Goal: Task Accomplishment & Management: Manage account settings

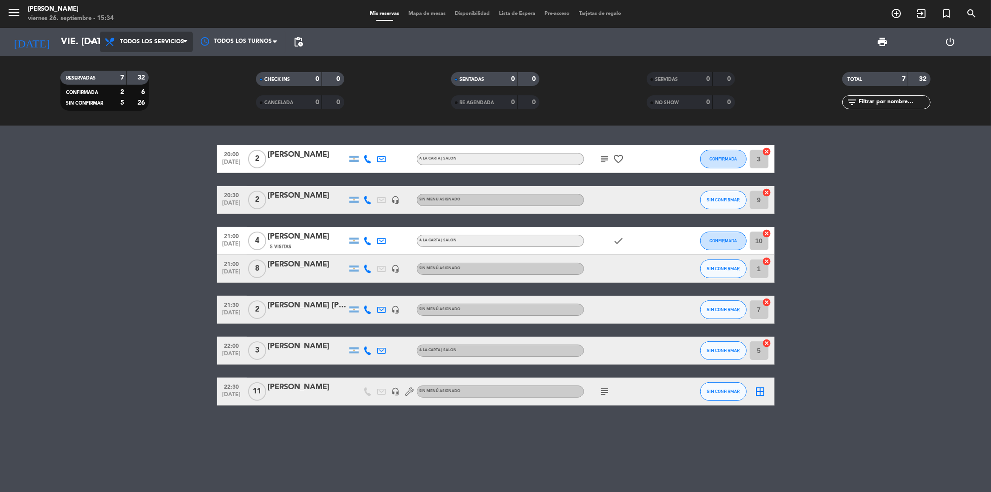
click at [156, 47] on span "Todos los servicios" at bounding box center [146, 42] width 93 height 20
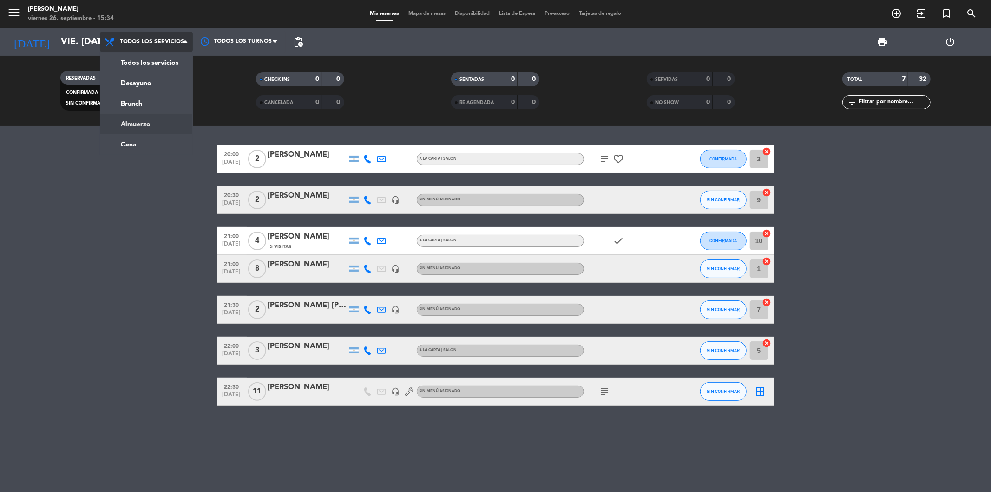
click at [136, 139] on ng-component "menu Trufa [PERSON_NAME] 26. septiembre - 15:34 Mis reservas Mapa de mesas Disp…" at bounding box center [495, 246] width 991 height 492
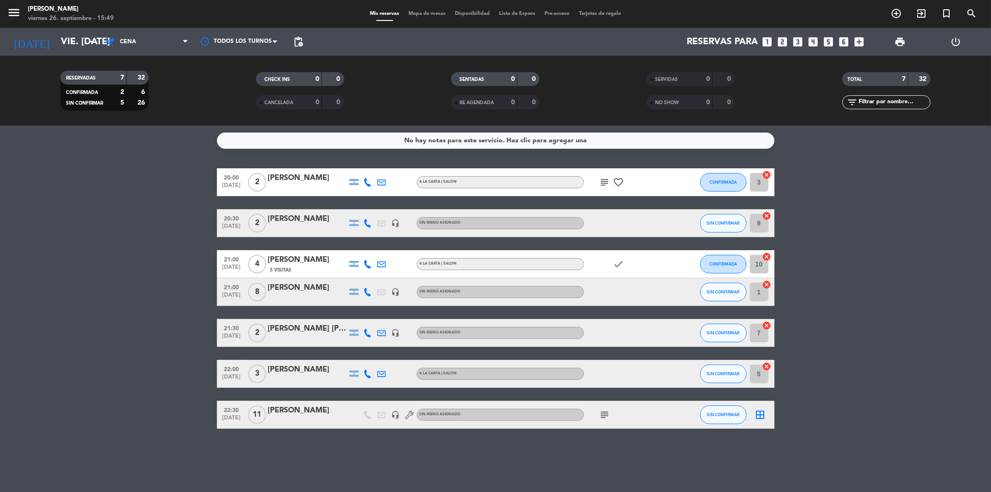
click at [783, 42] on icon "looks_two" at bounding box center [783, 42] width 12 height 12
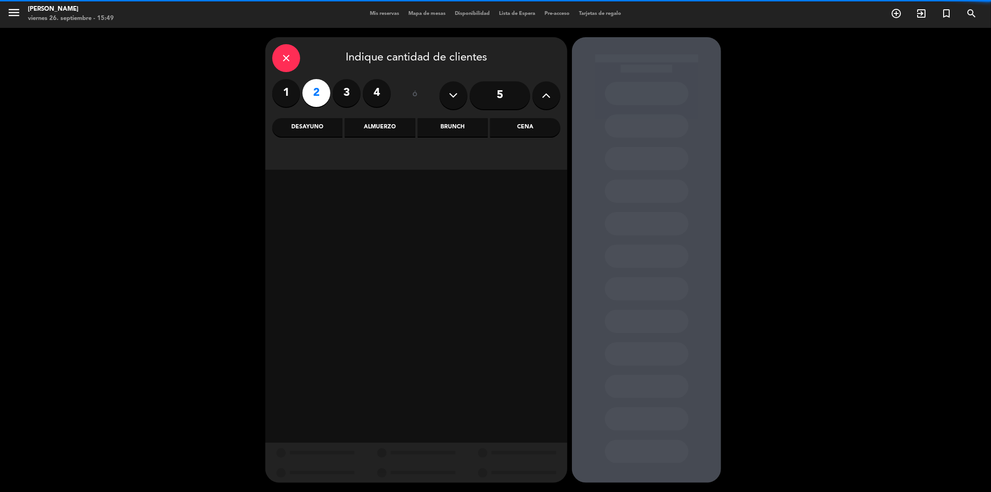
click at [518, 131] on div "Cena" at bounding box center [525, 127] width 70 height 19
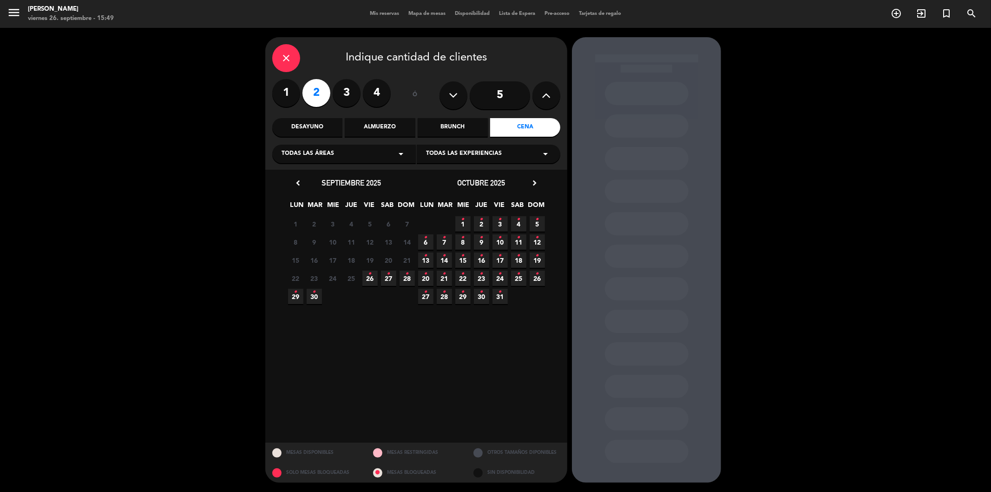
click at [369, 280] on icon "•" at bounding box center [369, 273] width 3 height 15
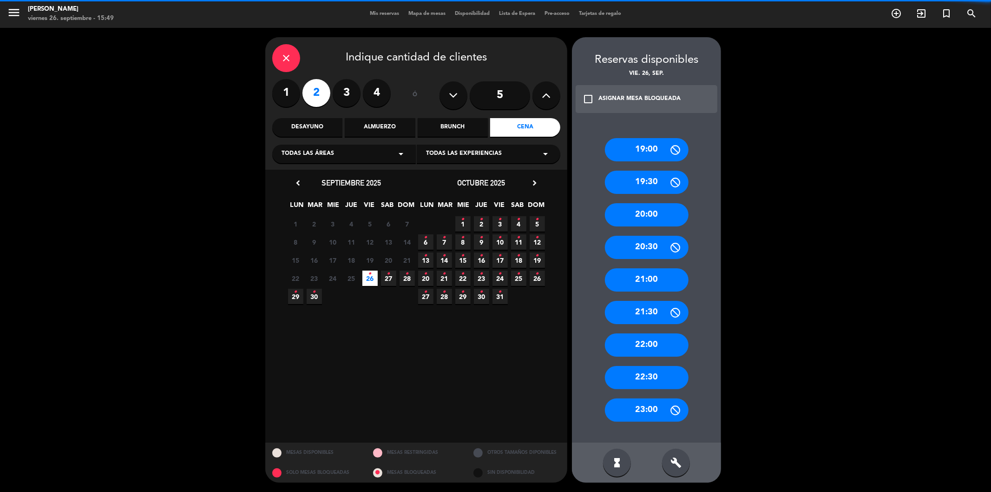
click at [635, 282] on div "21:00" at bounding box center [647, 279] width 84 height 23
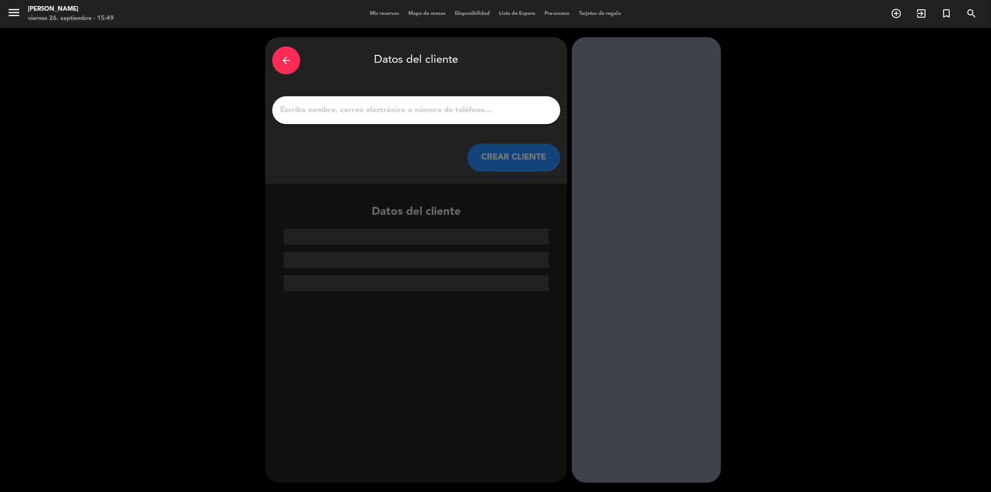
click at [407, 110] on input "1" at bounding box center [416, 110] width 274 height 13
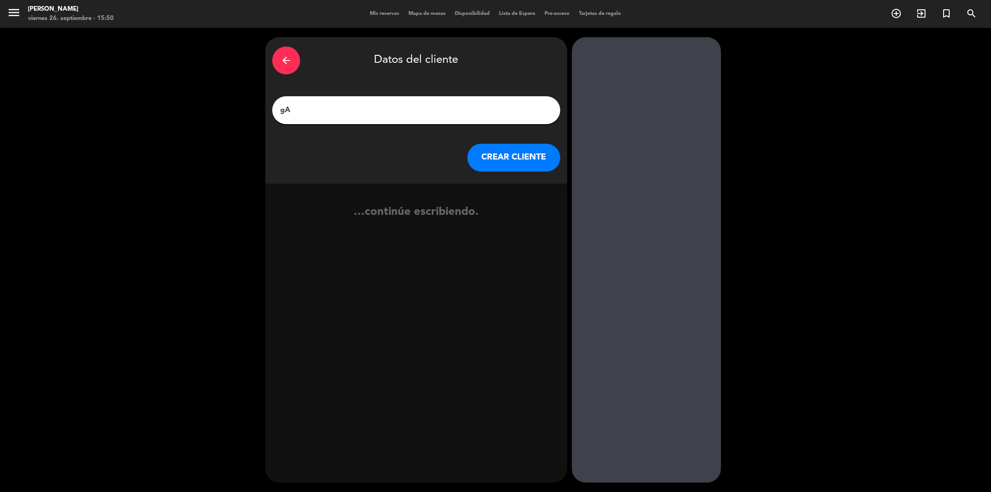
type input "g"
type input "GALA BOCASSI"
click at [493, 145] on button "CREAR CLIENTE" at bounding box center [513, 158] width 93 height 28
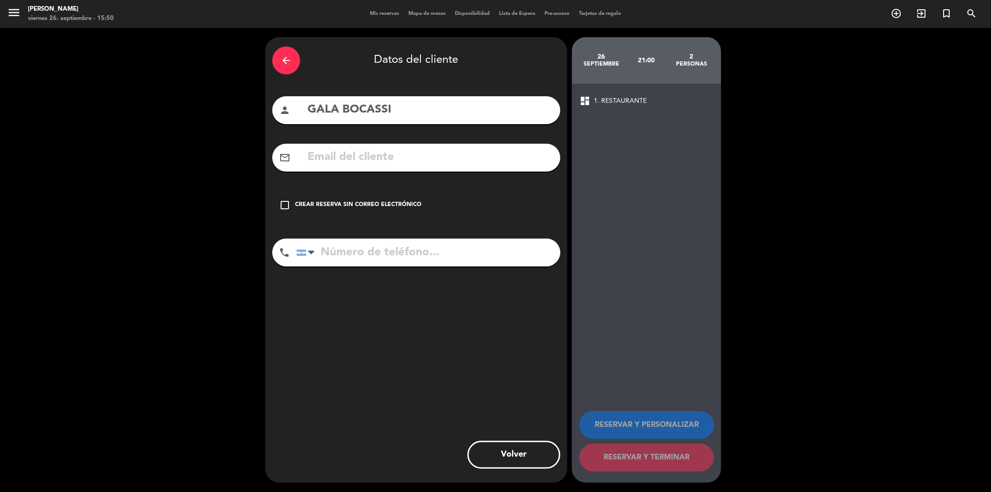
click at [488, 159] on input "text" at bounding box center [430, 157] width 247 height 19
click at [280, 206] on icon "check_box_outline_blank" at bounding box center [284, 204] width 11 height 11
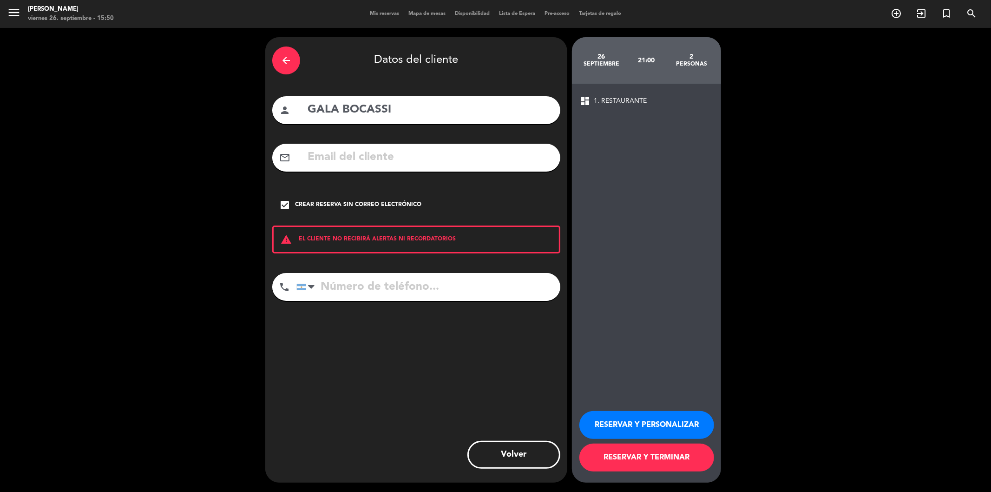
click at [630, 459] on button "RESERVAR Y TERMINAR" at bounding box center [646, 457] width 135 height 28
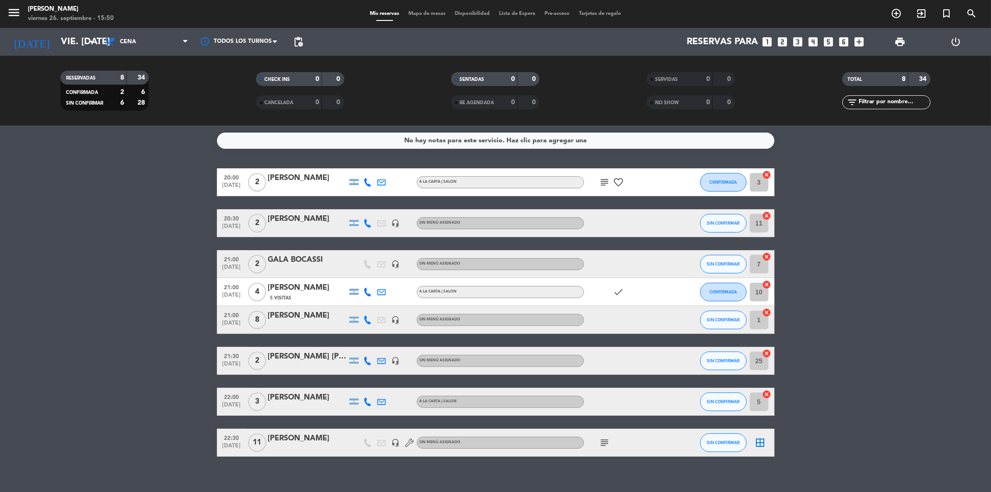
click at [293, 257] on div "GALA BOCASSI" at bounding box center [307, 260] width 79 height 12
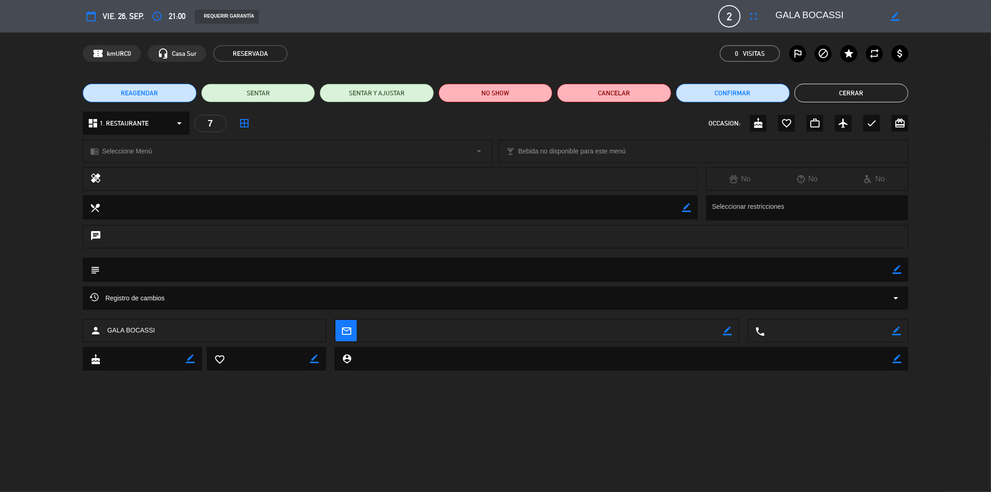
click at [892, 17] on icon "border_color" at bounding box center [895, 16] width 9 height 9
click at [847, 14] on textarea at bounding box center [828, 16] width 106 height 17
type textarea "GALA BOCASSI (214)"
click at [896, 14] on icon at bounding box center [895, 16] width 9 height 9
click at [829, 92] on button "Cerrar" at bounding box center [851, 93] width 114 height 19
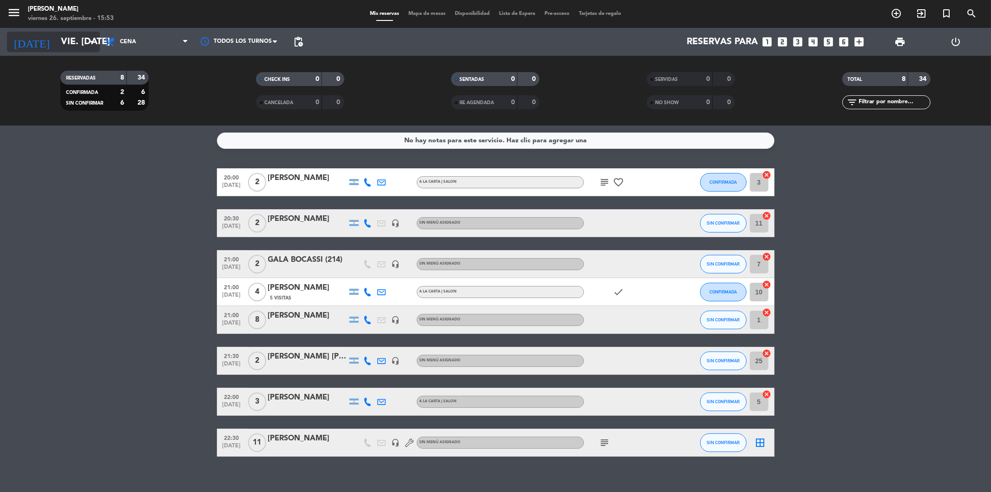
click at [82, 46] on input "vie. [DATE]" at bounding box center [115, 42] width 118 height 20
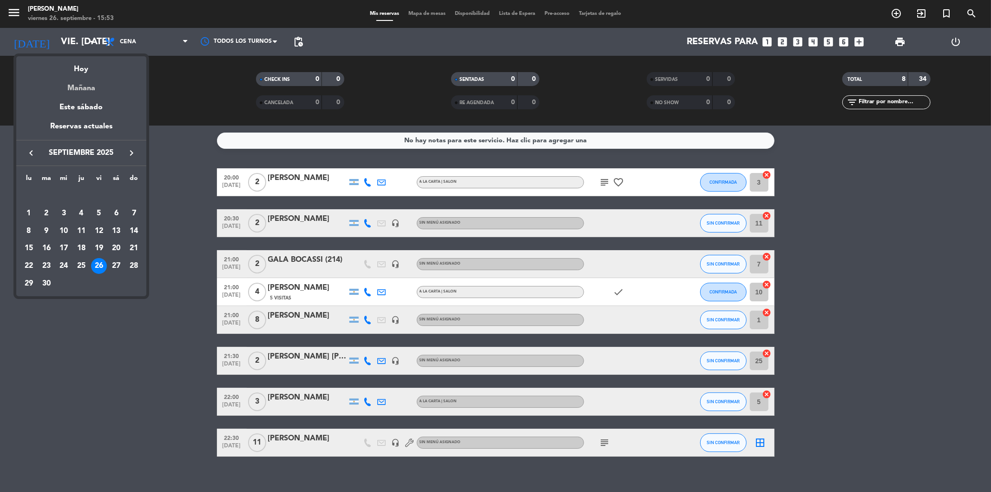
click at [89, 91] on div "Mañana" at bounding box center [81, 84] width 130 height 19
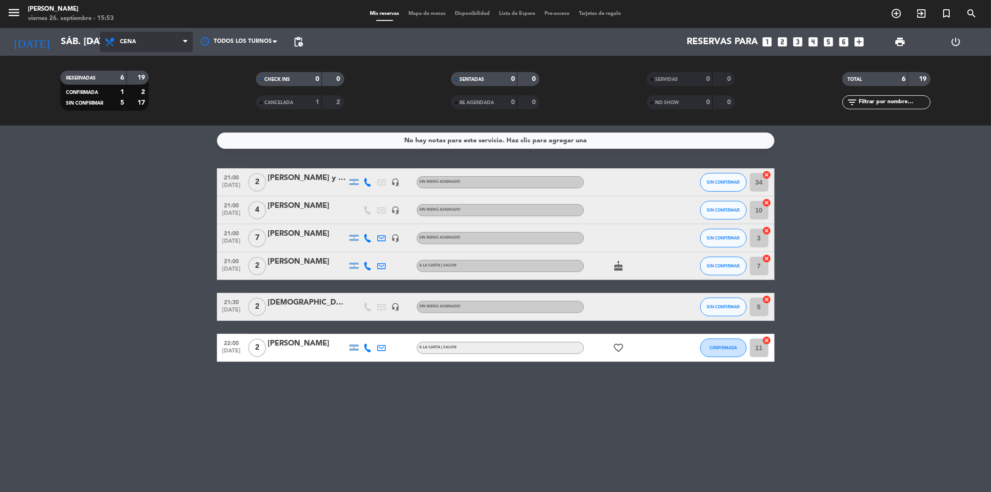
click at [108, 32] on span "Cena" at bounding box center [146, 42] width 93 height 20
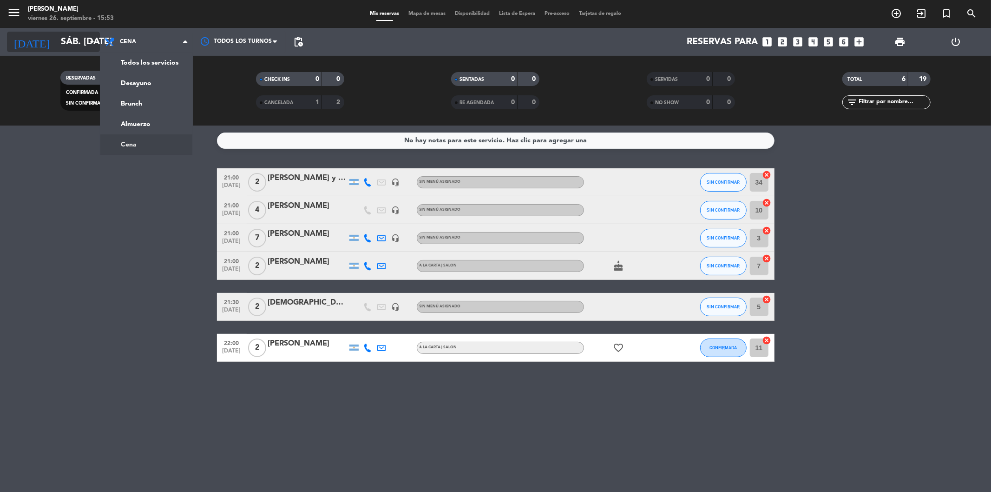
click at [78, 40] on input "sáb. [DATE]" at bounding box center [115, 42] width 118 height 20
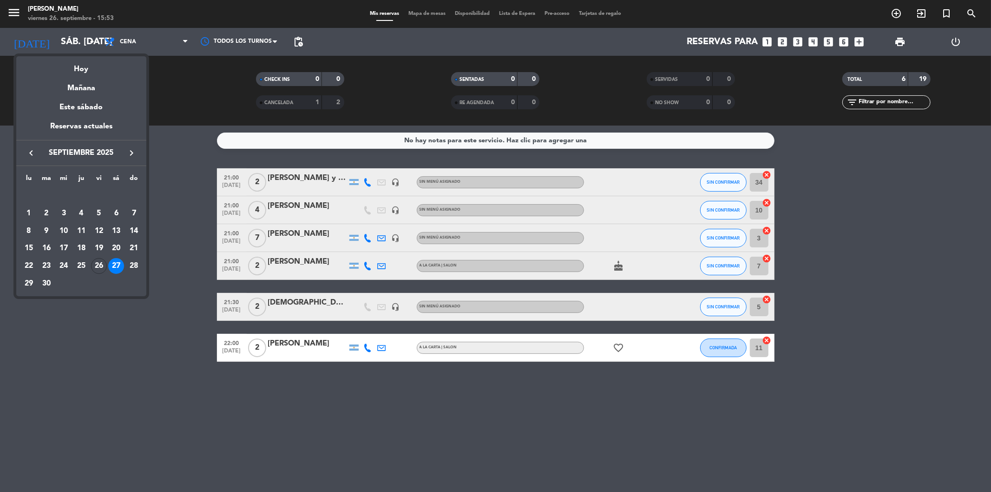
click at [80, 91] on div "Mañana" at bounding box center [81, 84] width 130 height 19
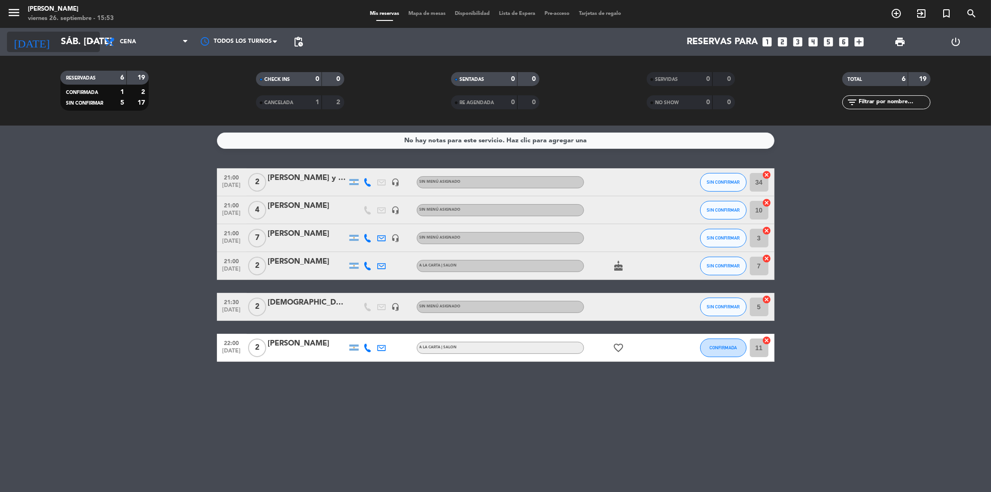
click at [61, 46] on input "sáb. [DATE]" at bounding box center [115, 42] width 118 height 20
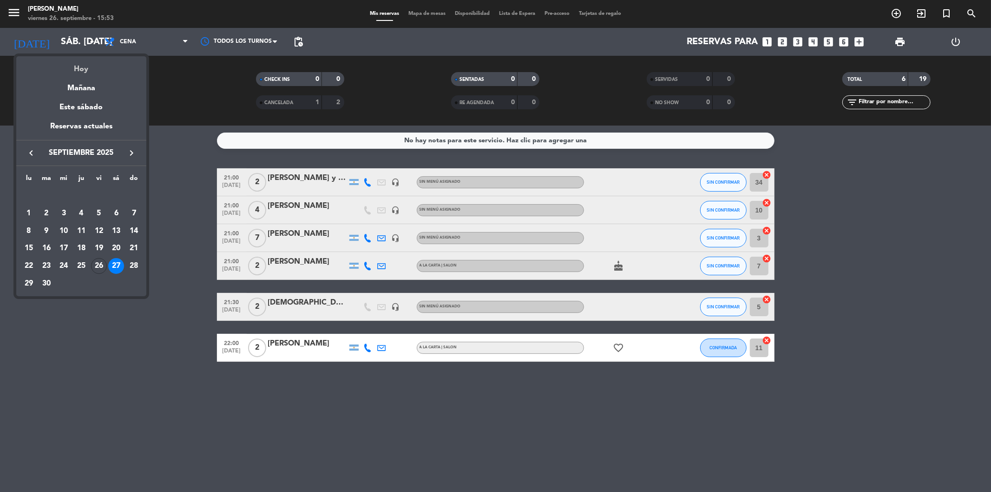
click at [75, 71] on div "Hoy" at bounding box center [81, 65] width 130 height 19
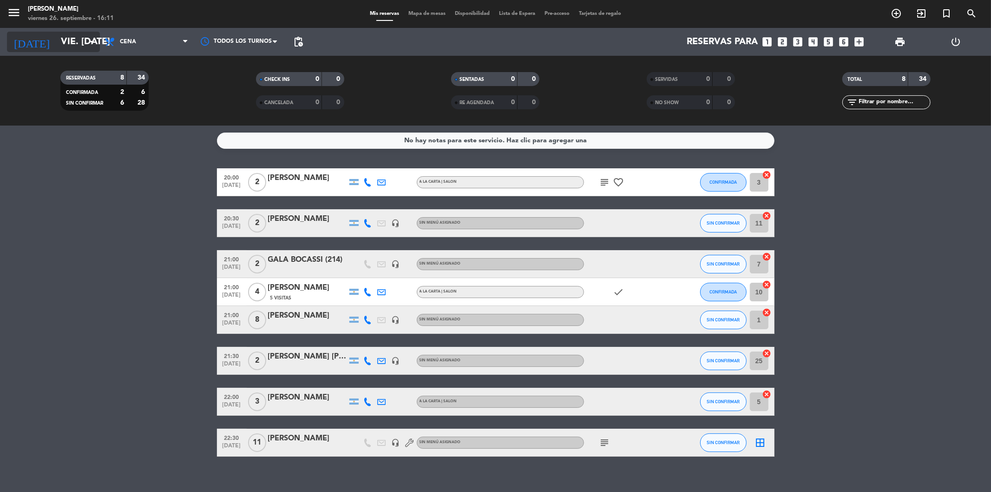
click at [61, 46] on input "vie. [DATE]" at bounding box center [115, 42] width 118 height 20
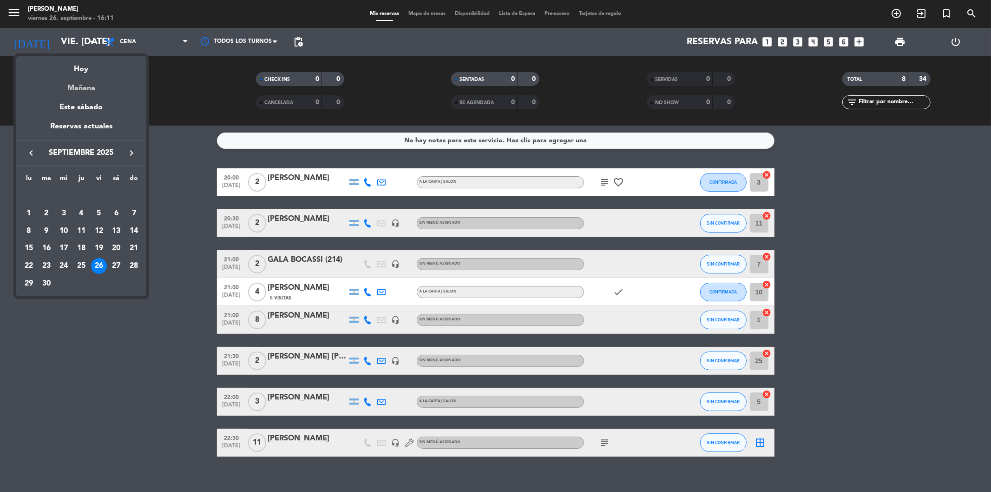
click at [77, 87] on div "Mañana" at bounding box center [81, 84] width 130 height 19
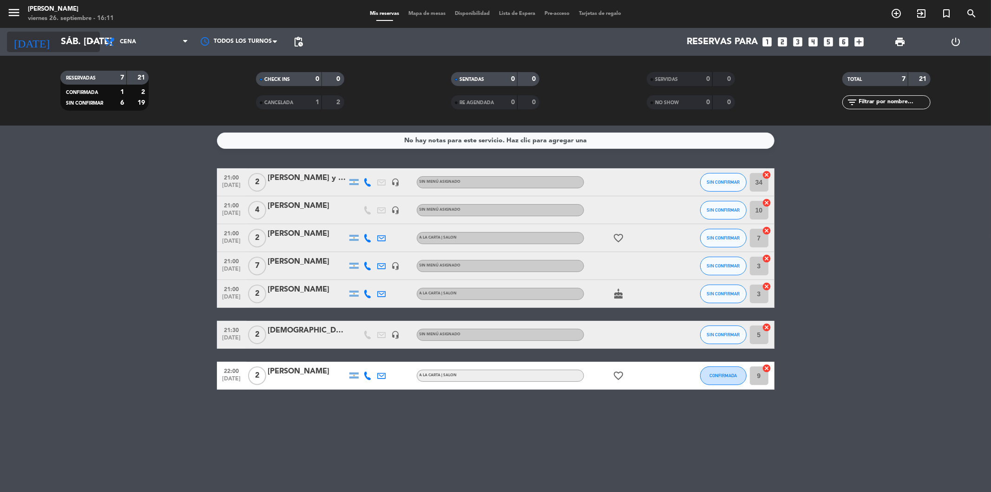
click at [73, 41] on input "sáb. [DATE]" at bounding box center [115, 42] width 118 height 20
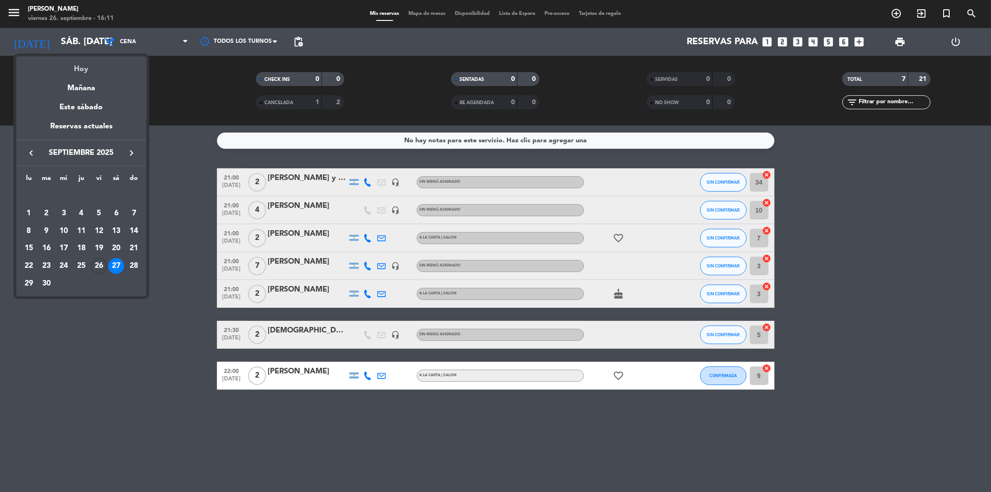
click at [79, 68] on div "Hoy" at bounding box center [81, 65] width 130 height 19
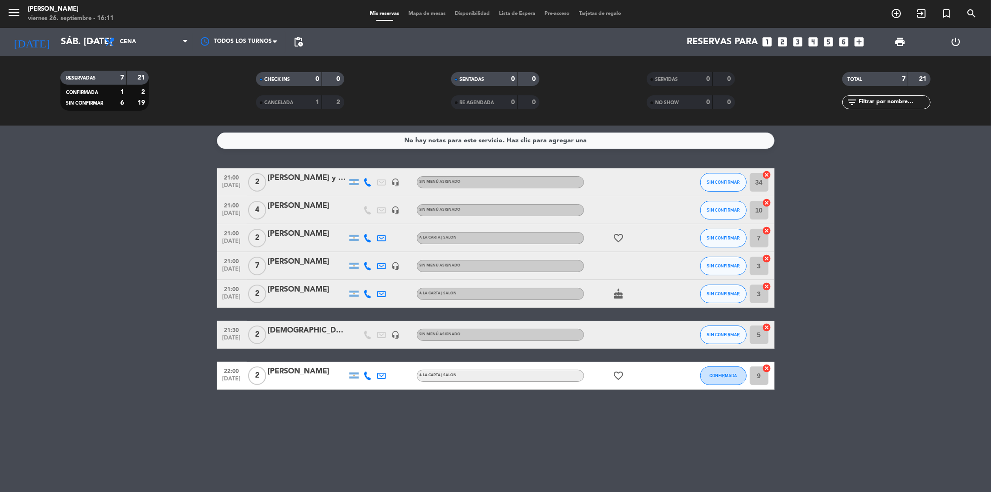
type input "vie. [DATE]"
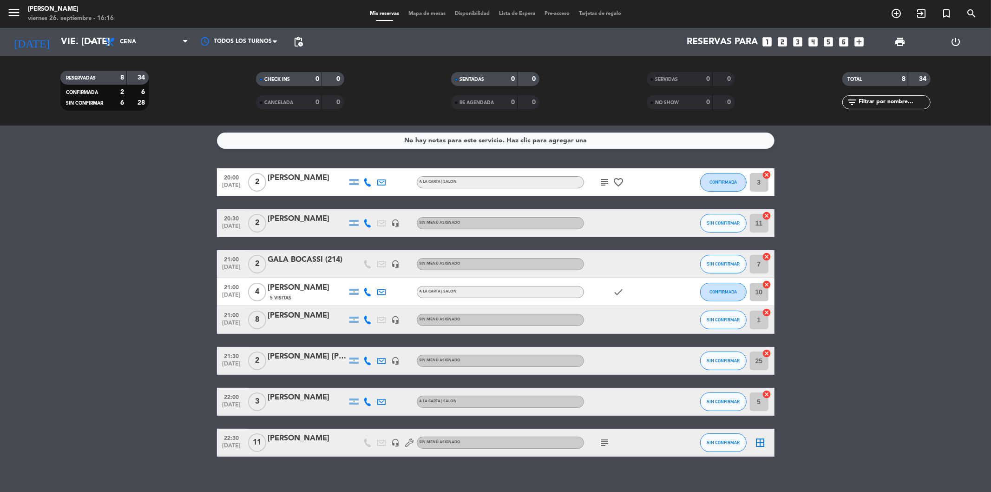
click at [603, 446] on icon "subject" at bounding box center [604, 442] width 11 height 11
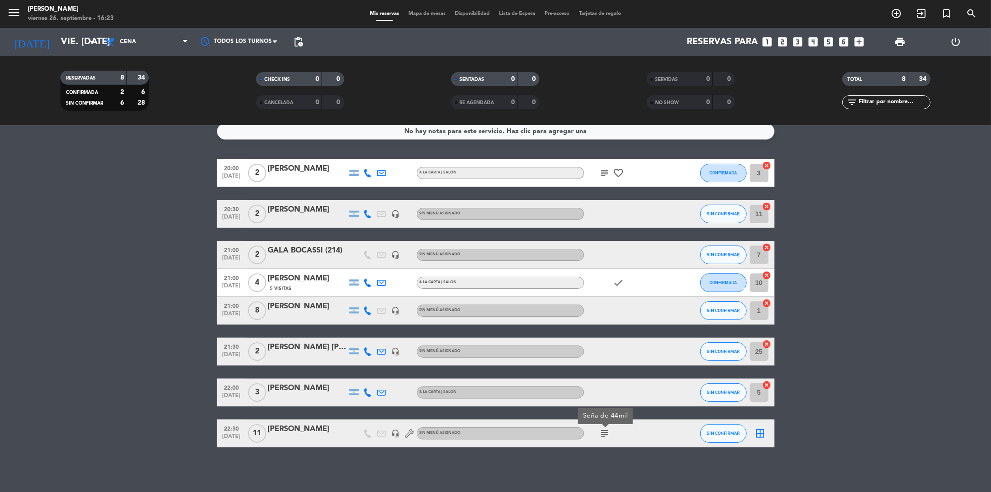
scroll to position [11, 0]
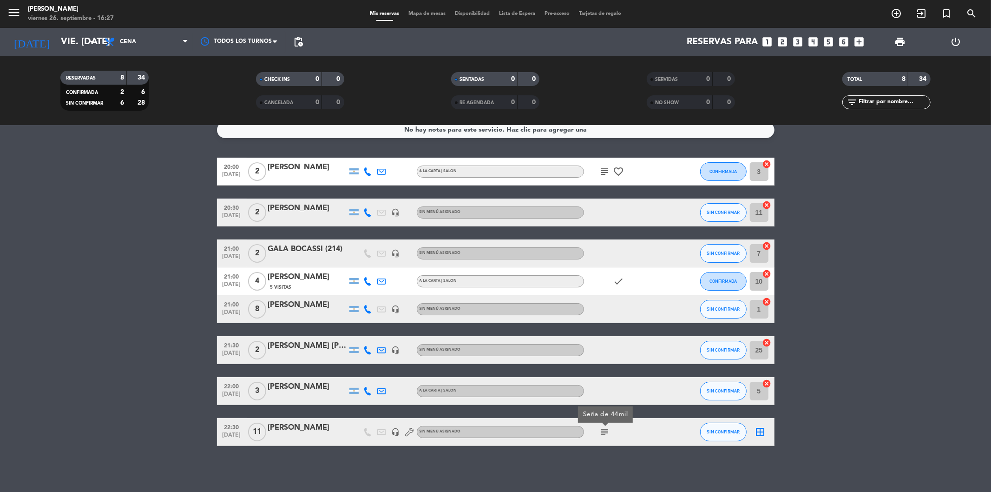
click at [921, 220] on bookings-row "20:00 [DATE] 2 [PERSON_NAME] A [PERSON_NAME] | SALON subject favorite_border CO…" at bounding box center [495, 302] width 991 height 288
click at [603, 428] on icon "subject" at bounding box center [604, 431] width 11 height 11
click at [807, 331] on bookings-row "20:00 [DATE] 2 [PERSON_NAME] A [PERSON_NAME] | SALON subject favorite_border CO…" at bounding box center [495, 302] width 991 height 288
click at [798, 38] on icon "looks_3" at bounding box center [798, 42] width 12 height 12
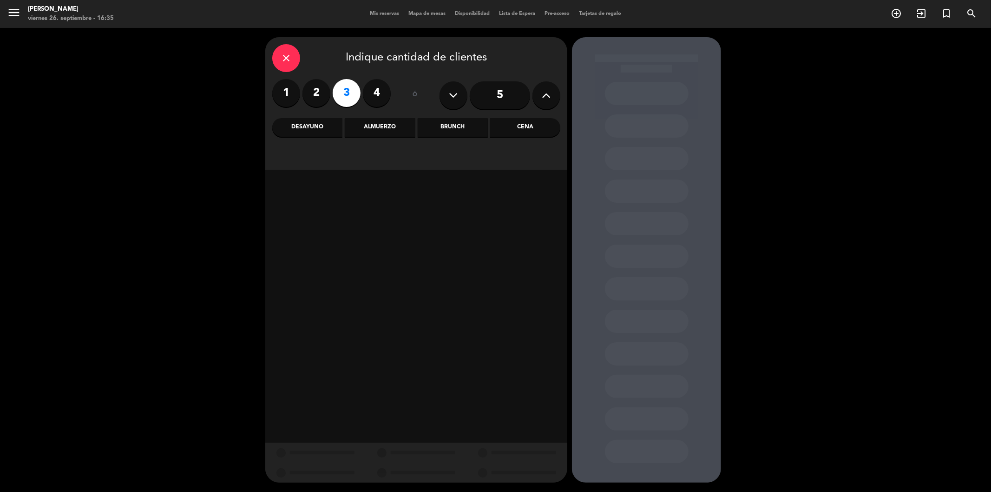
click at [531, 124] on div "Cena" at bounding box center [525, 127] width 70 height 19
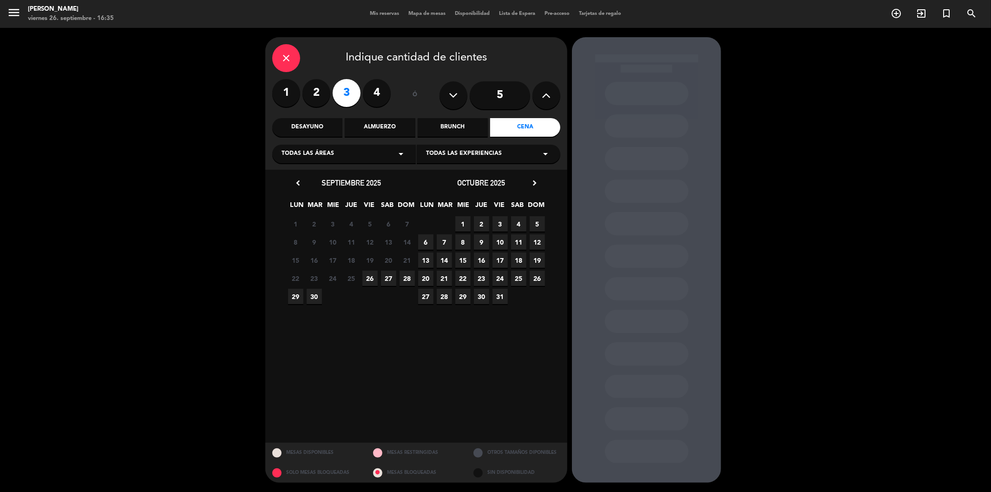
click at [370, 270] on span "26" at bounding box center [369, 277] width 15 height 15
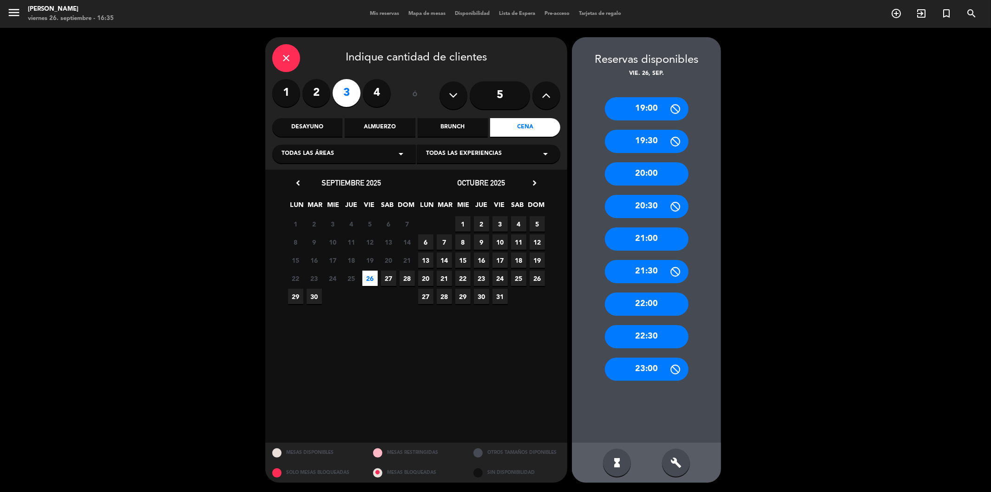
click at [634, 179] on div "20:00" at bounding box center [647, 173] width 84 height 23
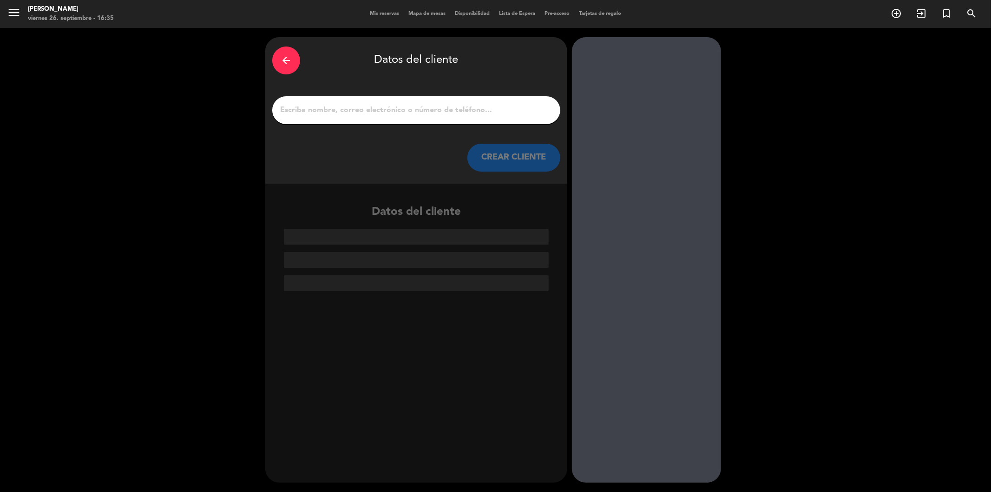
click at [285, 57] on div "arrow_back" at bounding box center [286, 60] width 28 height 28
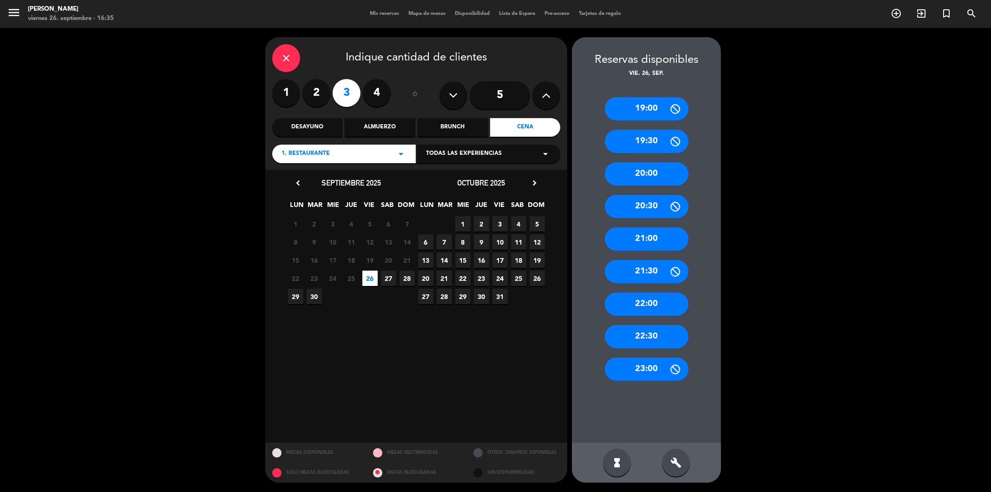
click at [640, 235] on div "21:00" at bounding box center [647, 238] width 84 height 23
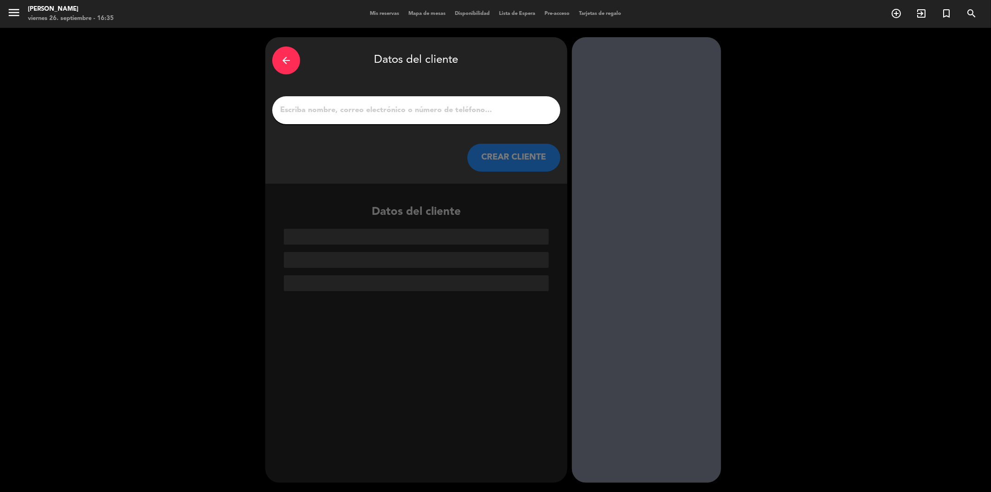
click at [287, 61] on icon "arrow_back" at bounding box center [286, 60] width 11 height 11
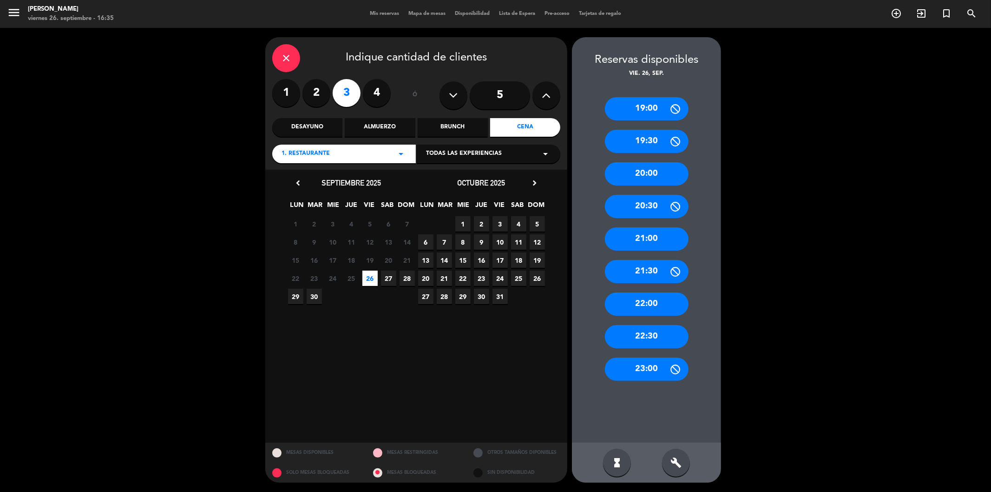
click at [617, 200] on div "20:30" at bounding box center [647, 206] width 84 height 23
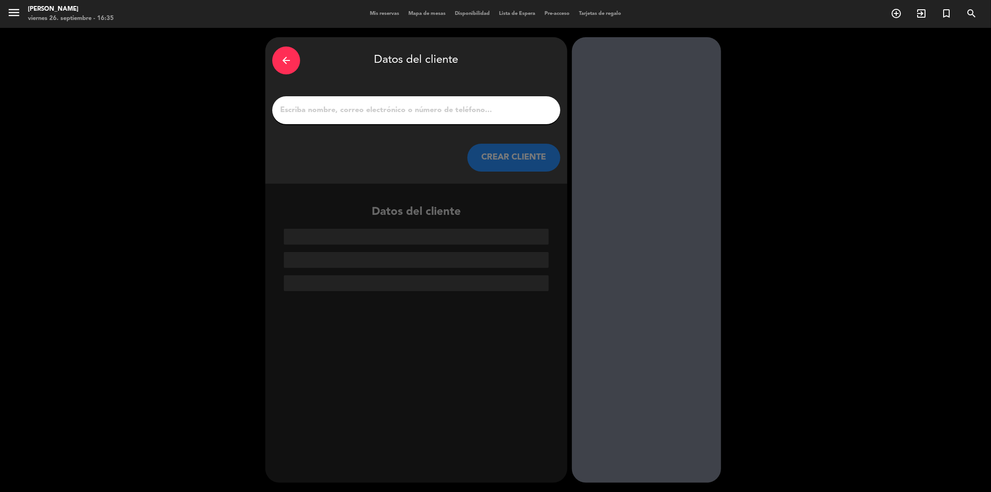
click at [447, 110] on input "1" at bounding box center [416, 110] width 274 height 13
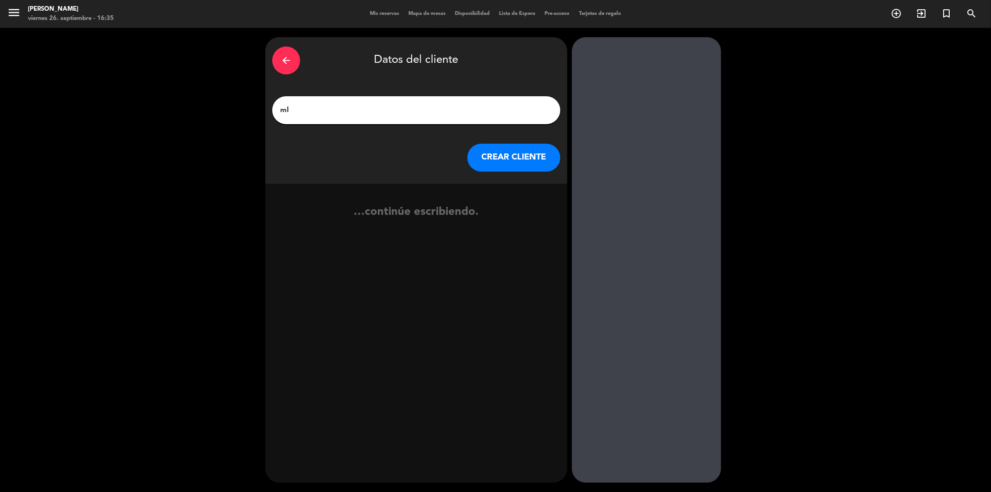
type input "m"
type input "[PERSON_NAME]"
click at [545, 155] on button "CREAR CLIENTE" at bounding box center [513, 158] width 93 height 28
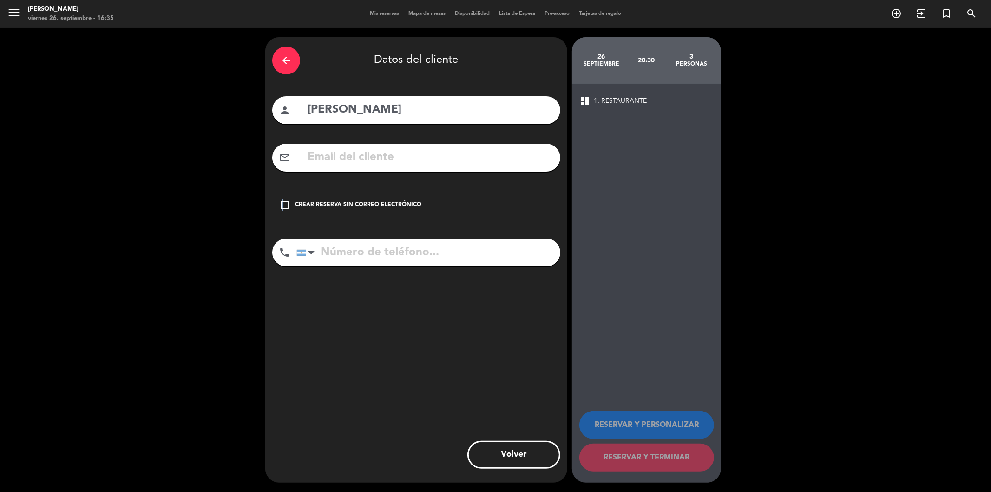
drag, startPoint x: 282, startPoint y: 203, endPoint x: 293, endPoint y: 216, distance: 16.8
click at [283, 204] on icon "check_box_outline_blank" at bounding box center [284, 204] width 11 height 11
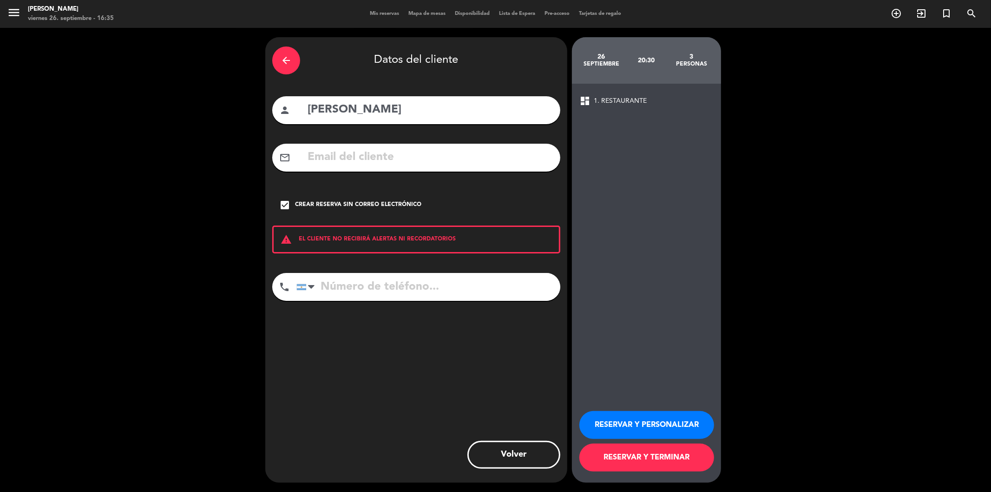
click at [602, 452] on button "RESERVAR Y TERMINAR" at bounding box center [646, 457] width 135 height 28
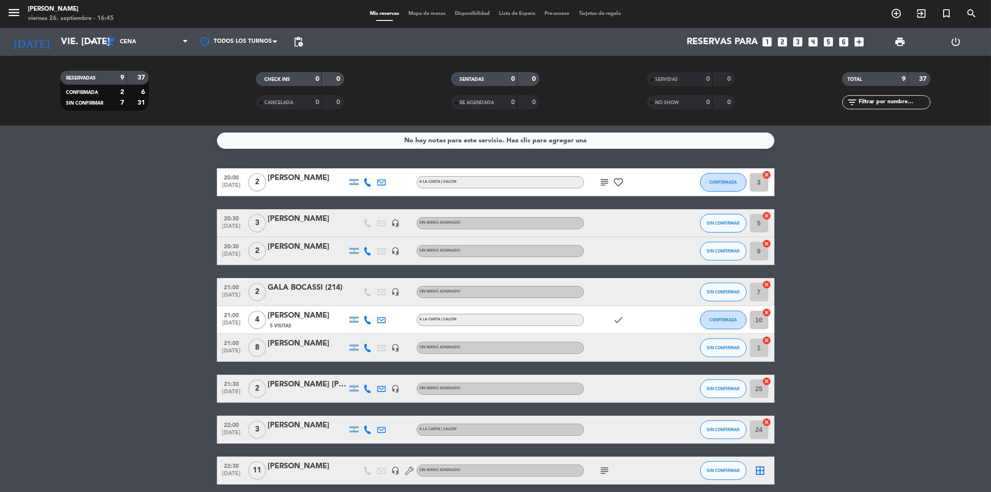
click at [287, 248] on div "[PERSON_NAME]" at bounding box center [307, 247] width 79 height 12
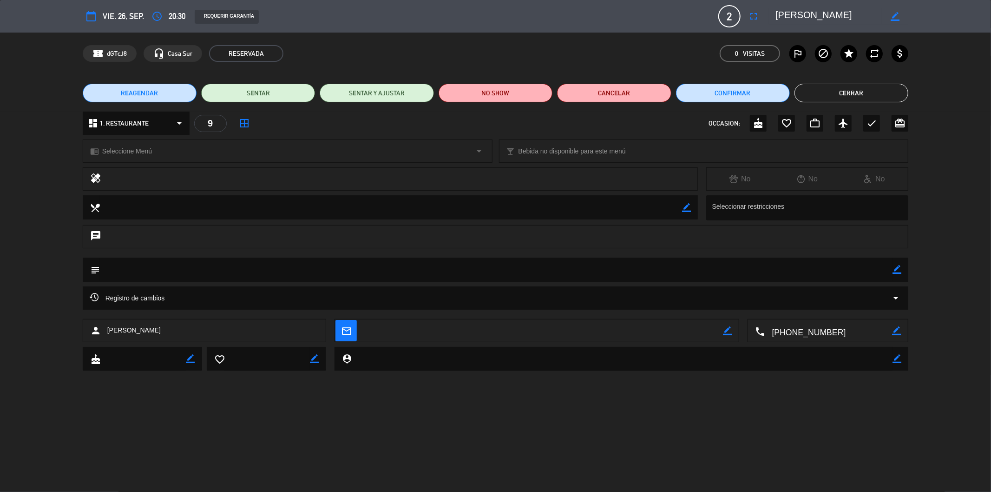
click at [895, 16] on icon "border_color" at bounding box center [895, 16] width 9 height 9
click at [158, 11] on icon "access_time" at bounding box center [156, 16] width 11 height 11
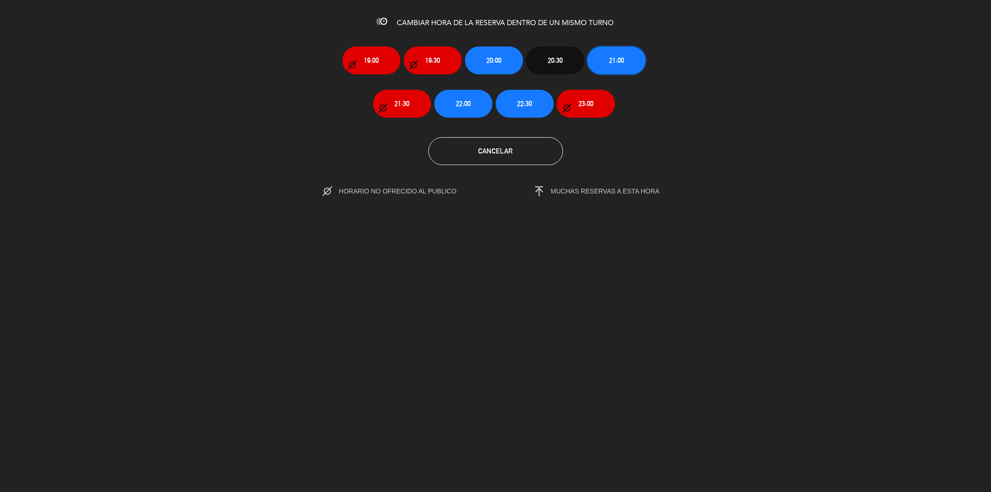
click at [608, 62] on button "21:00" at bounding box center [616, 60] width 58 height 28
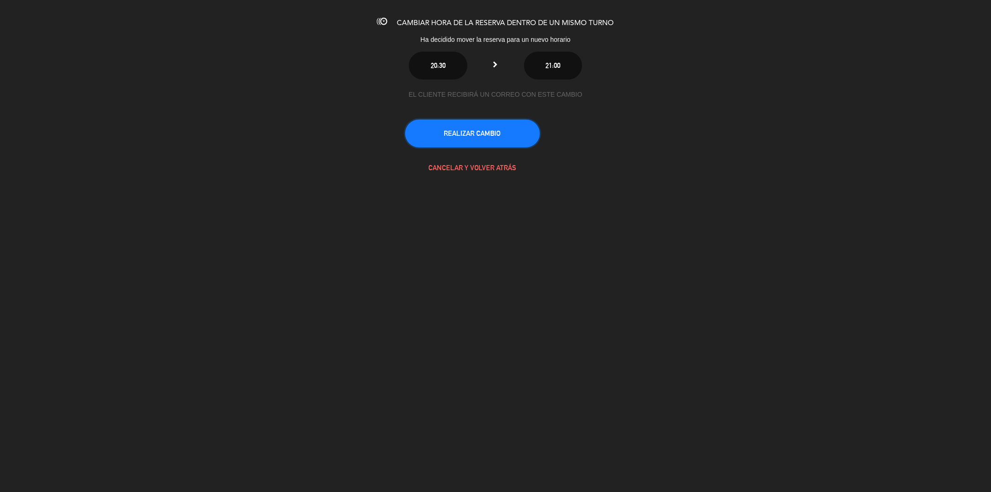
click at [509, 134] on button "REALIZAR CAMBIO" at bounding box center [472, 133] width 135 height 28
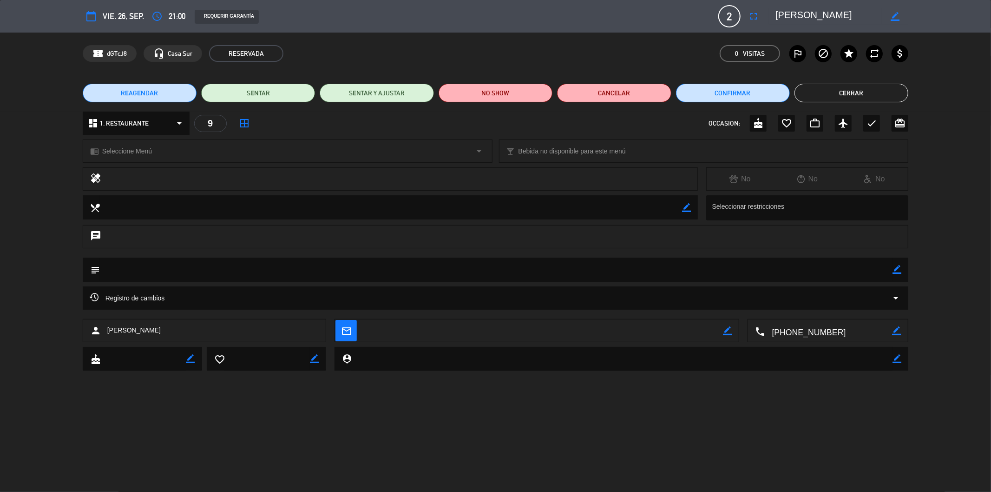
click at [847, 93] on button "Cerrar" at bounding box center [851, 93] width 114 height 19
